Goal: Task Accomplishment & Management: Manage account settings

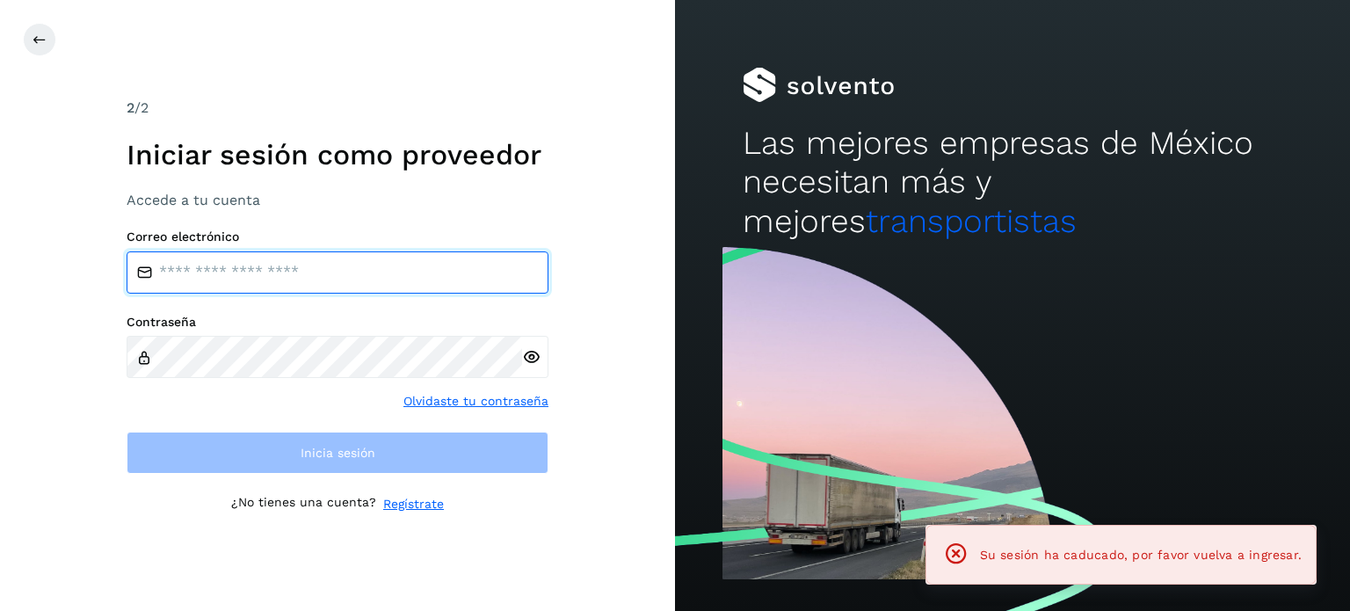
type input "**********"
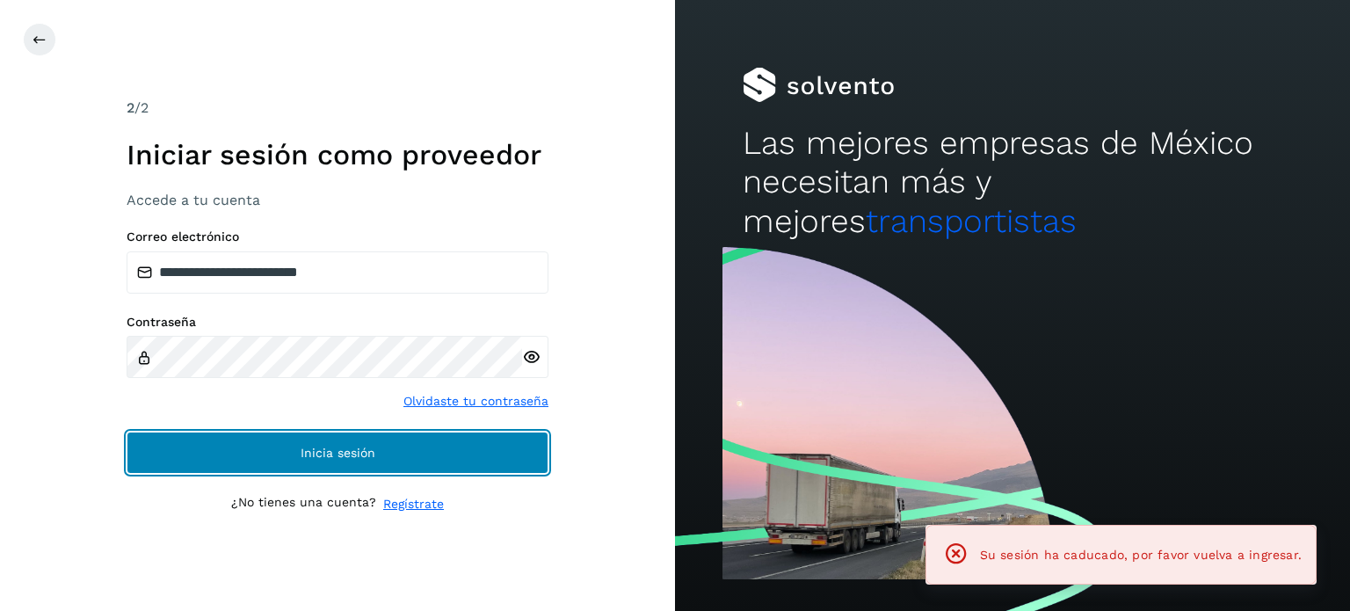
click at [264, 447] on button "Inicia sesión" at bounding box center [338, 452] width 422 height 42
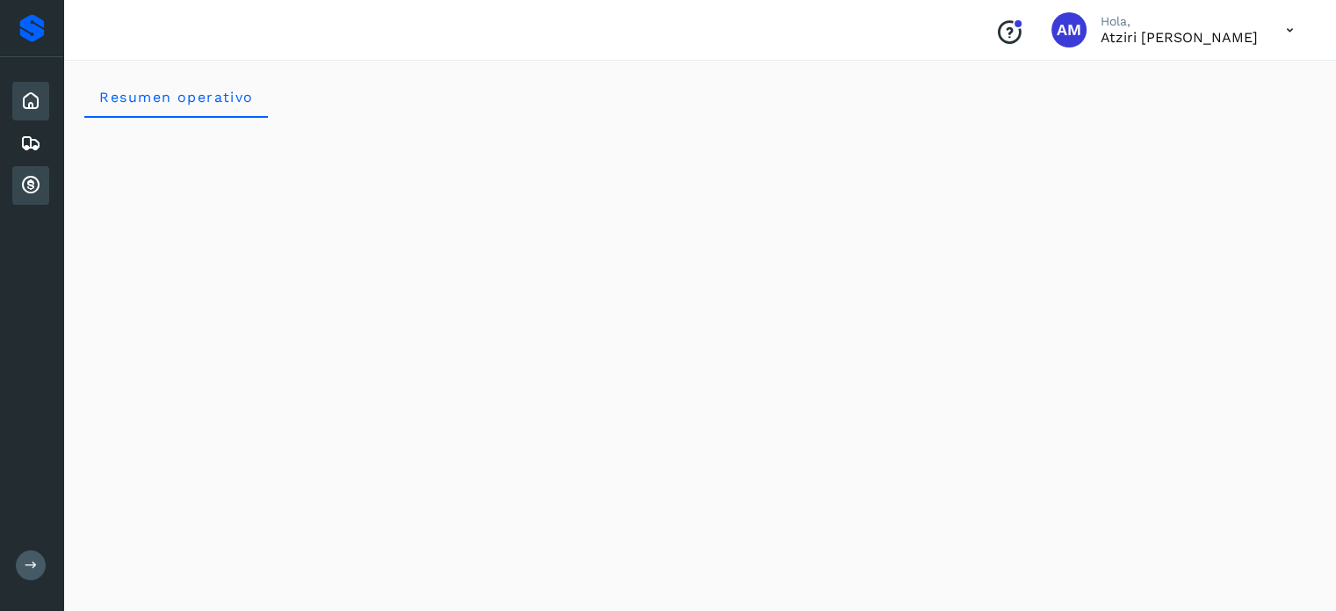
click at [38, 191] on icon at bounding box center [30, 185] width 21 height 21
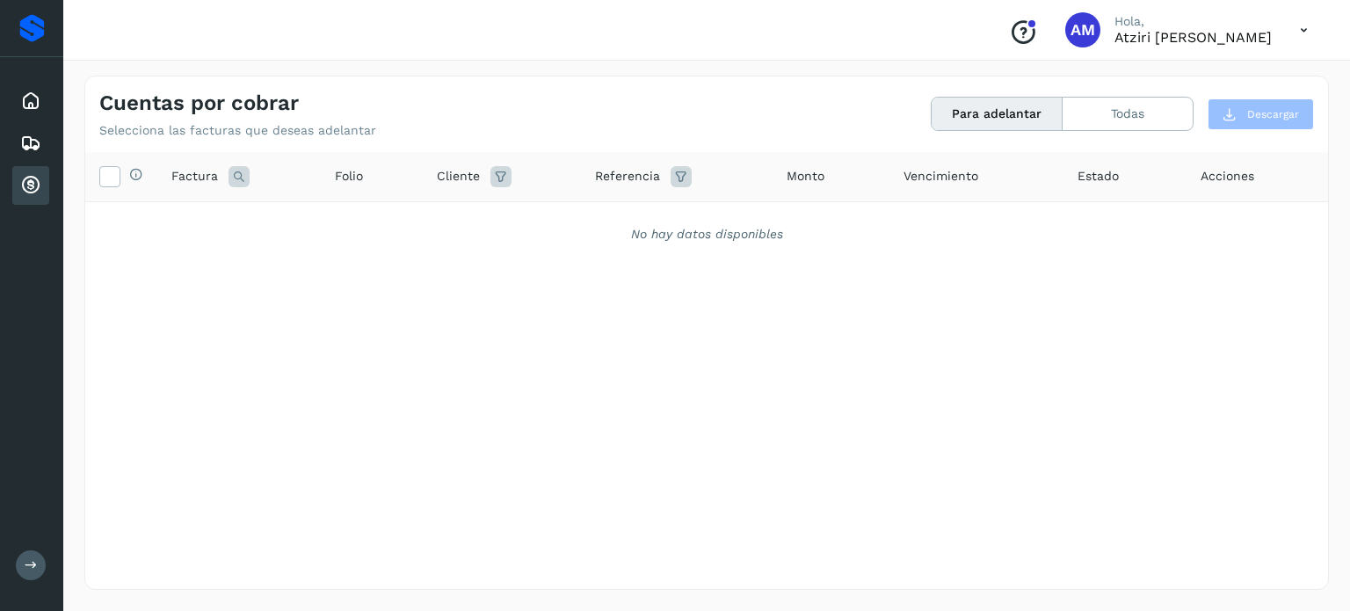
click at [38, 191] on icon at bounding box center [30, 185] width 21 height 21
